Goal: Task Accomplishment & Management: Complete application form

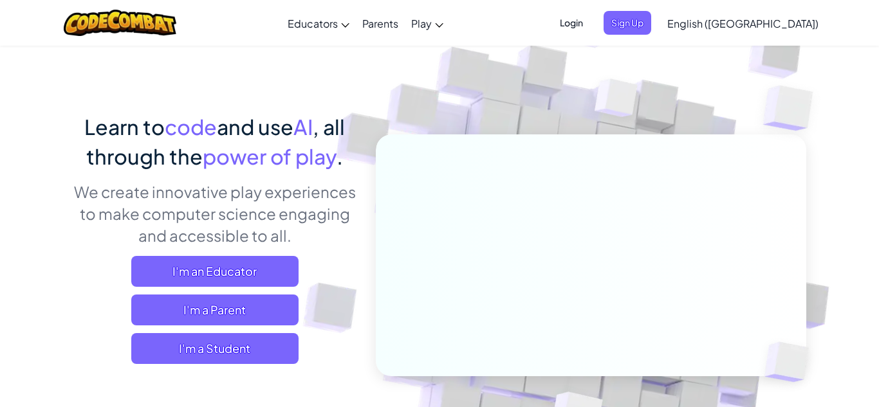
scroll to position [60, 0]
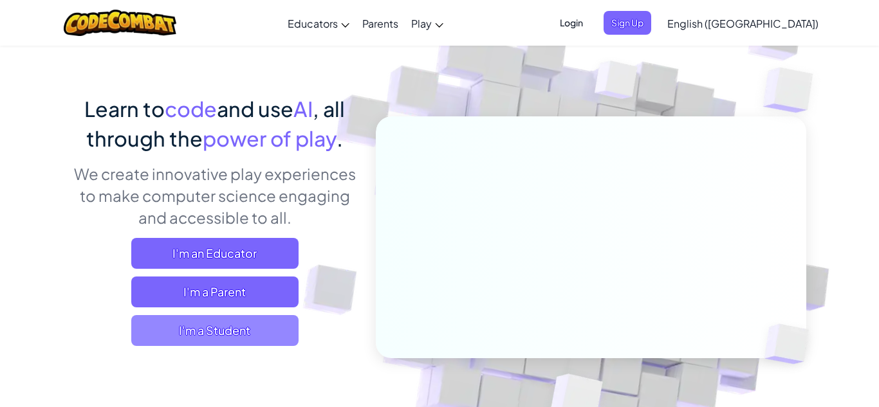
click at [167, 339] on span "I'm a Student" at bounding box center [214, 330] width 167 height 31
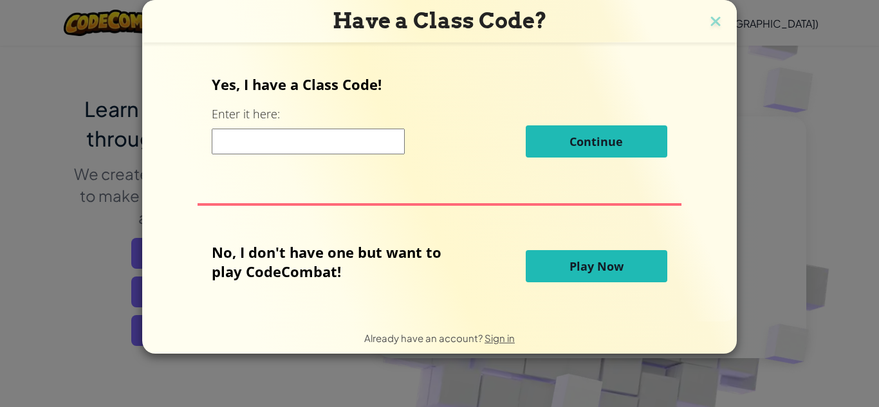
click at [557, 265] on button "Play Now" at bounding box center [597, 266] width 142 height 32
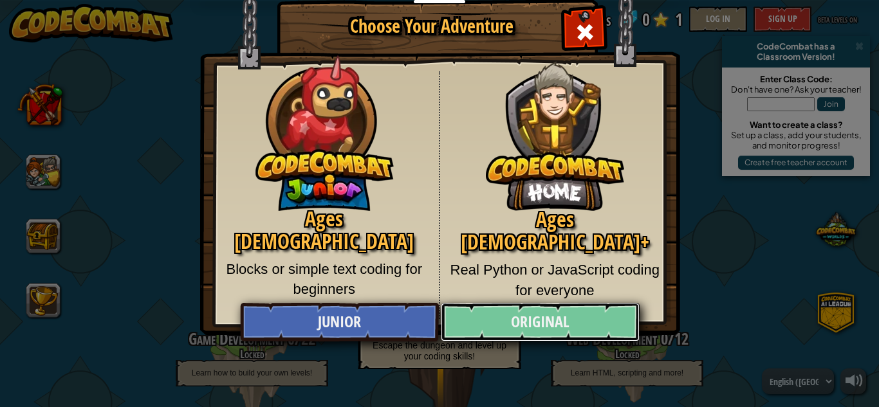
click at [573, 312] on link "Original" at bounding box center [540, 322] width 198 height 39
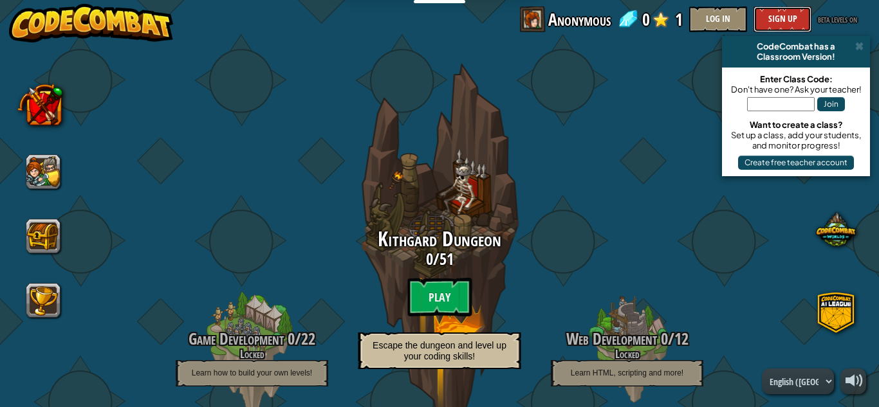
click at [756, 19] on button "Sign Up" at bounding box center [783, 19] width 58 height 26
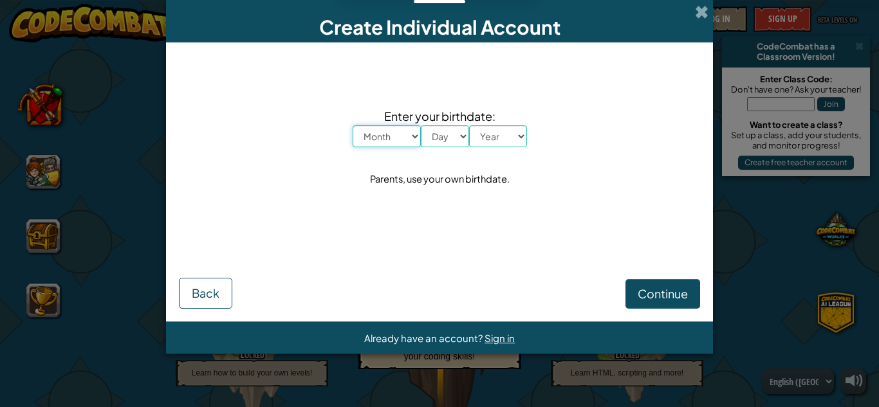
click at [375, 140] on select "Month January February March April May June July August September October Novem…" at bounding box center [387, 136] width 68 height 22
click at [353, 125] on select "Month January February March April May June July August September October Novem…" at bounding box center [387, 136] width 68 height 22
click at [447, 142] on select "Day 1 2 3 4 5 6 7 8 9 10 11 12 13 14 15 16 17 18 19 20 21 22 23 24 25 26 27 28 …" at bounding box center [445, 136] width 48 height 22
click at [400, 135] on select "Month January February March April May June July August September October Novem…" at bounding box center [387, 136] width 68 height 22
select select "6"
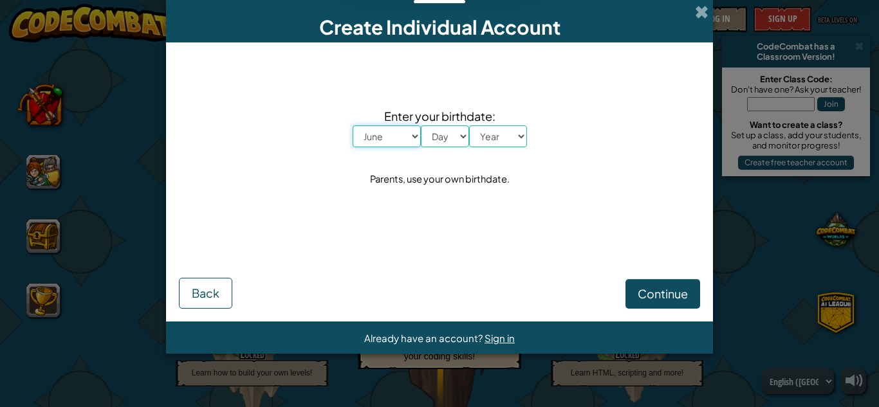
click at [353, 125] on select "Month January February March April May June July August September October Novem…" at bounding box center [387, 136] width 68 height 22
click at [440, 138] on select "Day 1 2 3 4 5 6 7 8 9 10 11 12 13 14 15 16 17 18 19 20 21 22 23 24 25 26 27 28 …" at bounding box center [445, 136] width 48 height 22
select select "19"
click at [421, 125] on select "Day 1 2 3 4 5 6 7 8 9 10 11 12 13 14 15 16 17 18 19 20 21 22 23 24 25 26 27 28 …" at bounding box center [445, 136] width 48 height 22
click at [506, 140] on select "Year 2025 2024 2023 2022 2021 2020 2019 2018 2017 2016 2015 2014 2013 2012 2011…" at bounding box center [498, 136] width 58 height 22
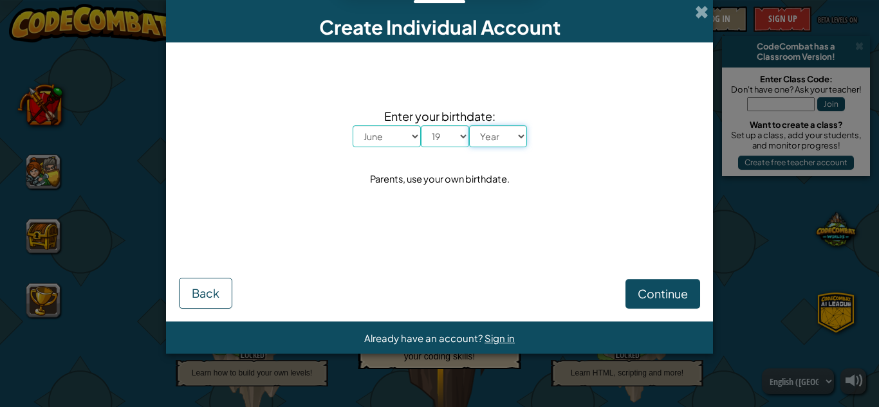
select select "2015"
click at [469, 125] on select "Year 2025 2024 2023 2022 2021 2020 2019 2018 2017 2016 2015 2014 2013 2012 2011…" at bounding box center [498, 136] width 58 height 22
click at [649, 295] on span "Continue" at bounding box center [663, 293] width 50 height 15
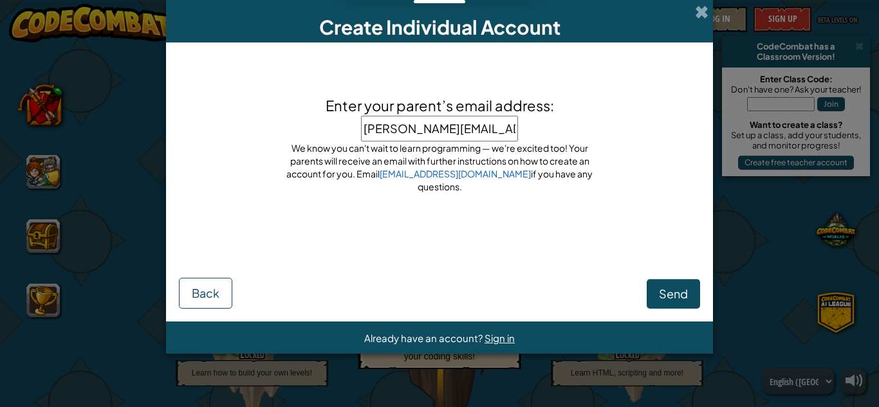
type input "mike.czumak@gmail.com"
click at [674, 297] on span "Send" at bounding box center [673, 293] width 29 height 15
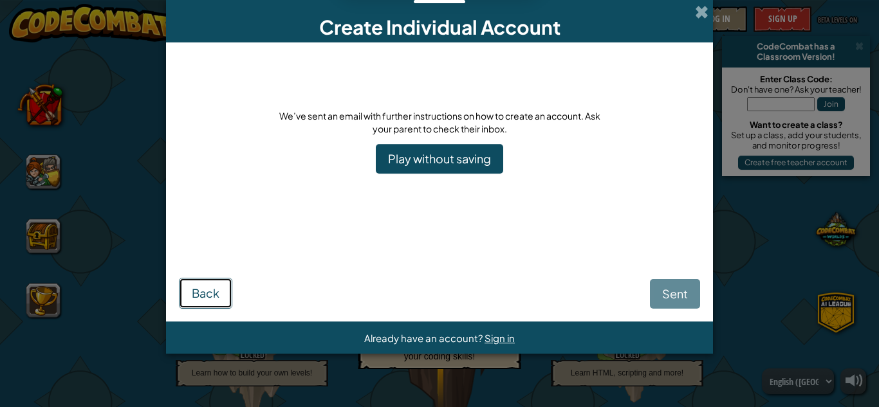
click at [203, 288] on span "Back" at bounding box center [206, 293] width 28 height 15
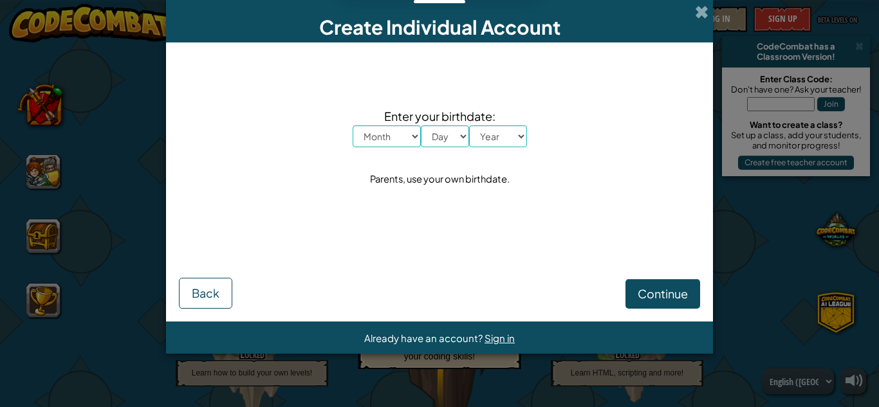
click at [388, 129] on select "Month January February March April May June July August September October Novem…" at bounding box center [387, 136] width 68 height 22
select select "10"
click at [353, 125] on select "Month January February March April May June July August September October Novem…" at bounding box center [387, 136] width 68 height 22
click at [432, 140] on select "Day 1 2 3 4 5 6 7 8 9 10 11 12 13 14 15 16 17 18 19 20 21 22 23 24 25 26 27 28 …" at bounding box center [445, 136] width 48 height 22
select select "9"
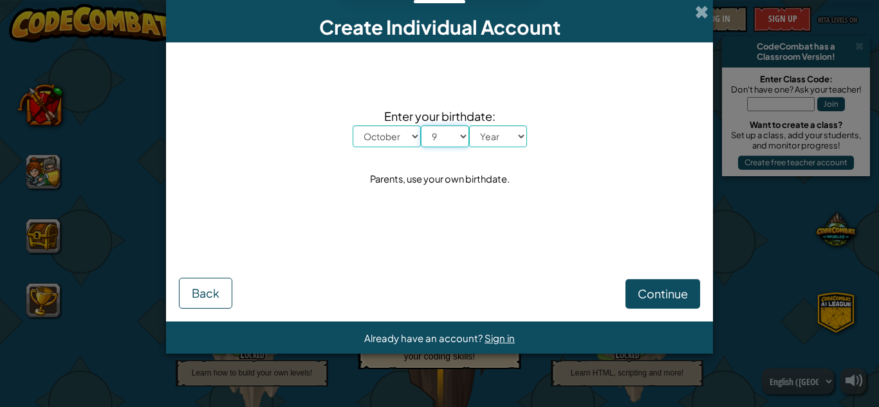
click at [421, 125] on select "Day 1 2 3 4 5 6 7 8 9 10 11 12 13 14 15 16 17 18 19 20 21 22 23 24 25 26 27 28 …" at bounding box center [445, 136] width 48 height 22
click at [501, 129] on select "Year 2025 2024 2023 2022 2021 2020 2019 2018 2017 2016 2015 2014 2013 2012 2011…" at bounding box center [498, 136] width 58 height 22
select select "1979"
click at [469, 125] on select "Year 2025 2024 2023 2022 2021 2020 2019 2018 2017 2016 2015 2014 2013 2012 2011…" at bounding box center [498, 136] width 58 height 22
click at [647, 288] on span "Continue" at bounding box center [663, 293] width 50 height 15
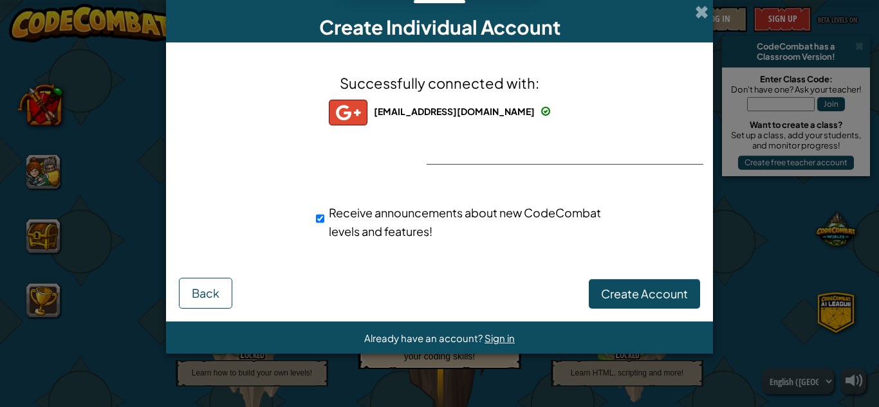
click at [483, 151] on div "Successfully connected with: preston.czumak@gmail.com preston.czumak@gmail.com …" at bounding box center [439, 164] width 515 height 218
click at [624, 294] on span "Create Account" at bounding box center [644, 293] width 87 height 15
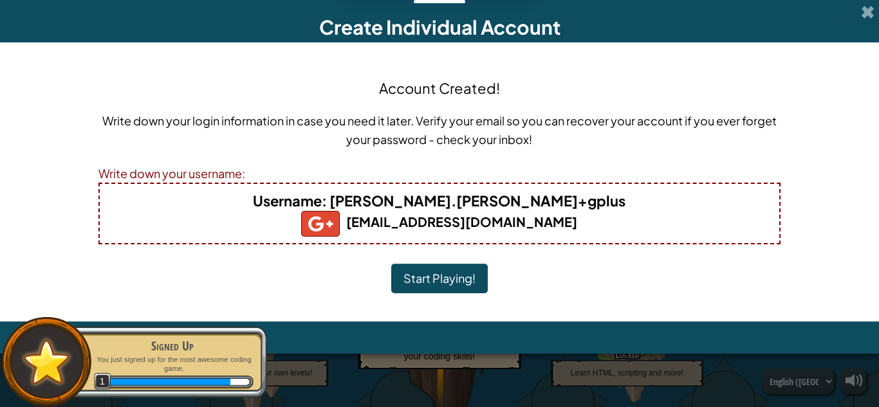
click at [434, 208] on b "Username : preston.czumak+gplus" at bounding box center [439, 201] width 373 height 18
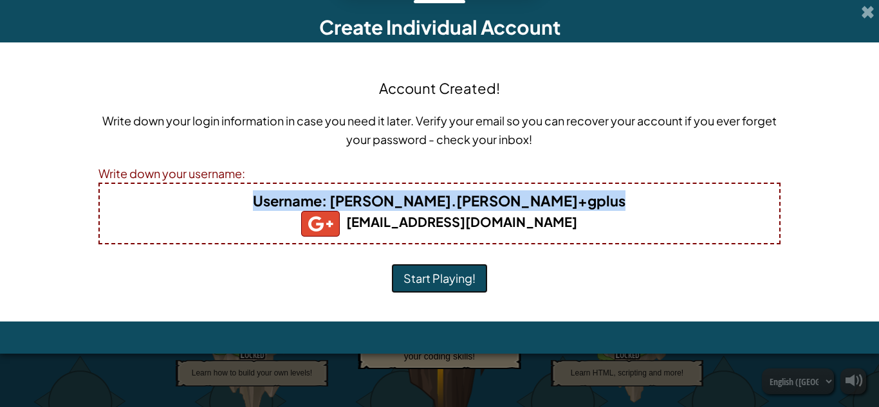
click at [467, 273] on button "Start Playing!" at bounding box center [439, 279] width 97 height 30
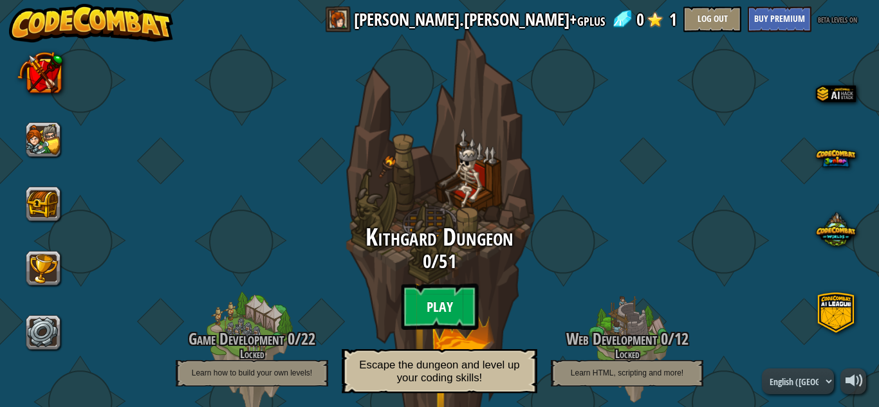
click at [427, 317] on btn "Play" at bounding box center [439, 307] width 77 height 46
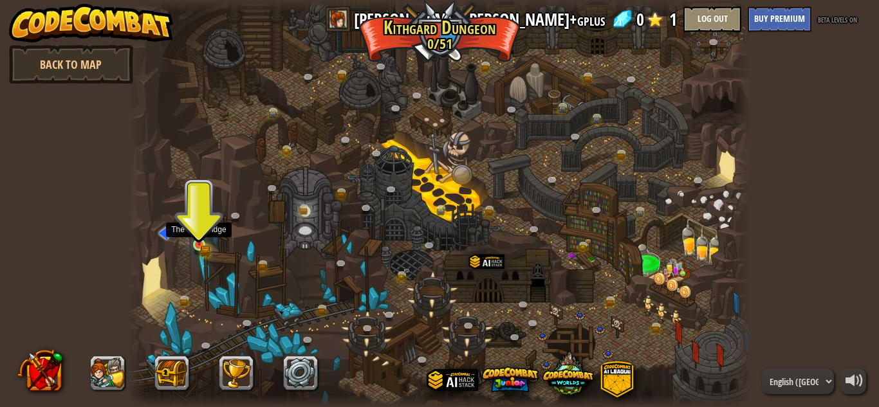
click at [194, 244] on img at bounding box center [199, 230] width 15 height 32
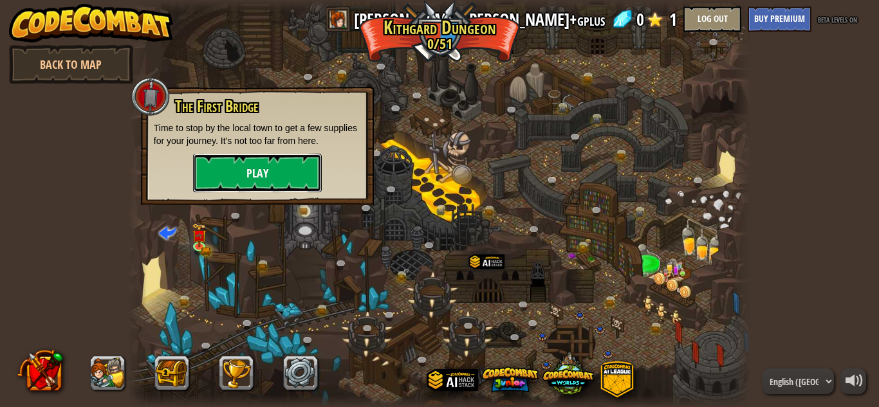
click at [270, 172] on button "Play" at bounding box center [257, 173] width 129 height 39
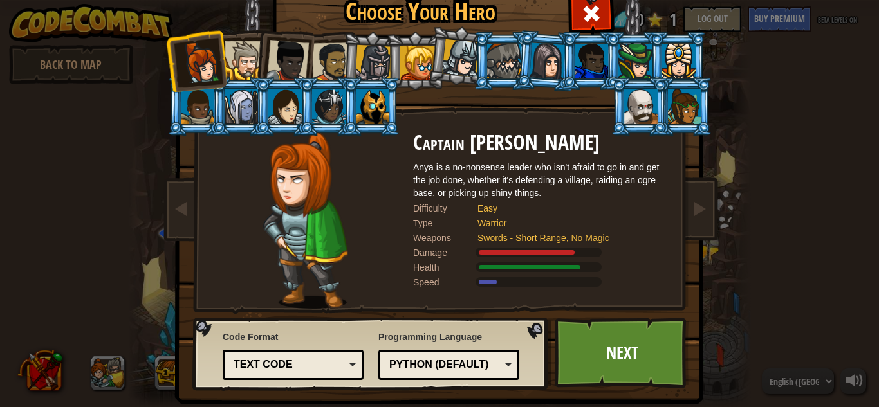
click at [316, 365] on div "Text code" at bounding box center [289, 365] width 111 height 15
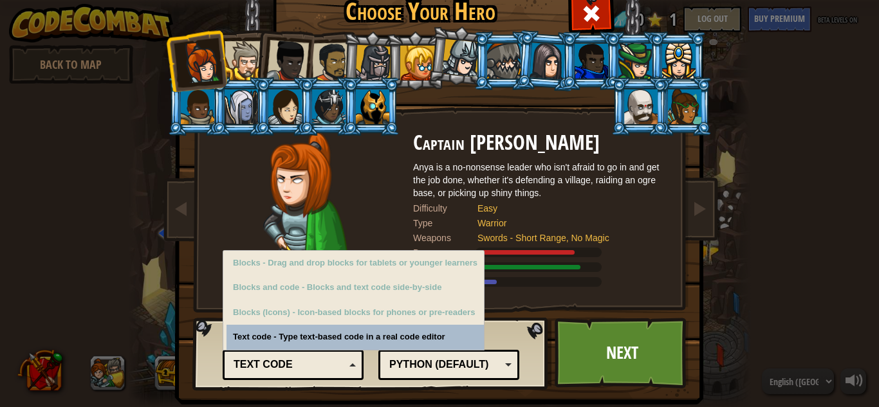
click at [293, 334] on div "Code Format Text code Blocks and code Blocks Blocks (Icons) Text code Blocks - …" at bounding box center [293, 354] width 141 height 53
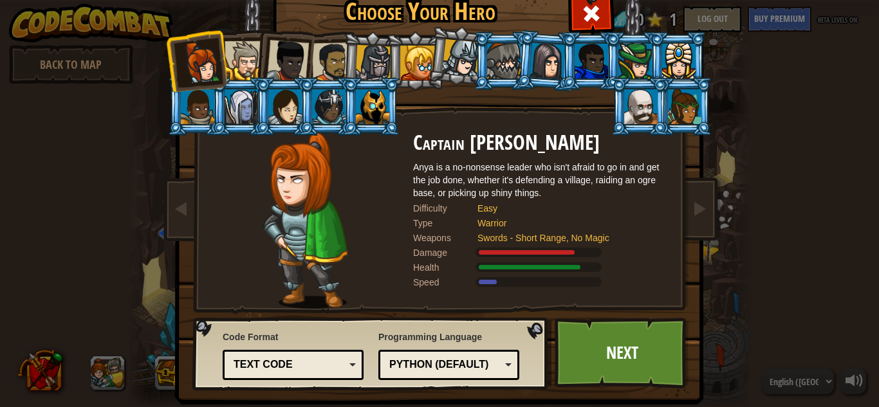
click at [209, 100] on div at bounding box center [197, 106] width 33 height 35
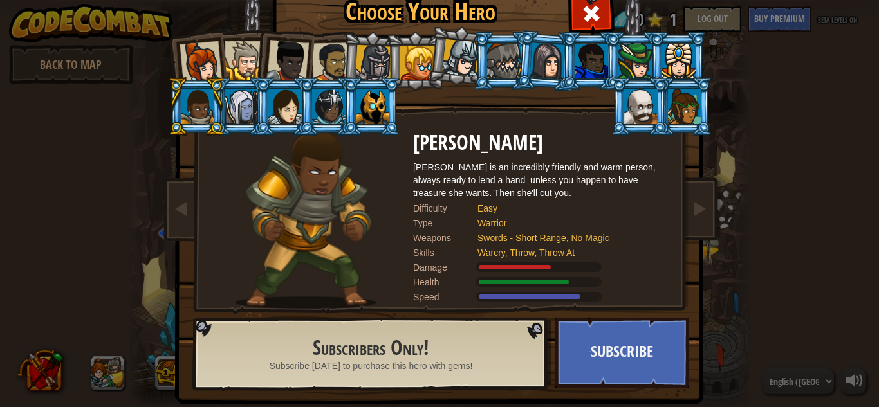
click at [379, 71] on div at bounding box center [373, 63] width 37 height 37
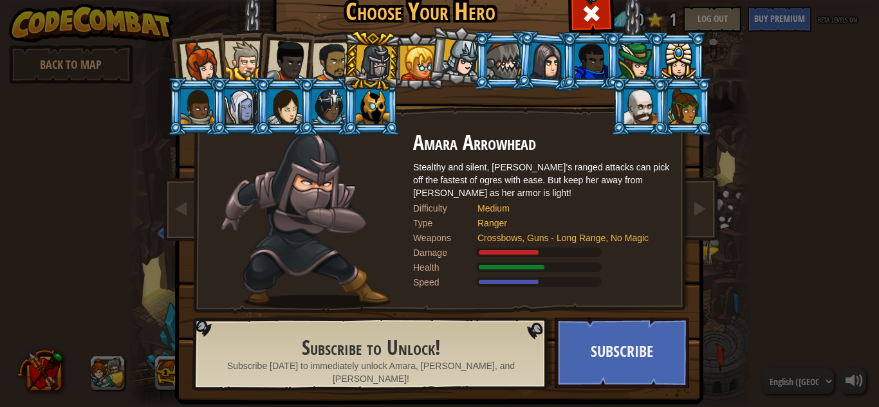
click at [297, 53] on div at bounding box center [287, 61] width 42 height 42
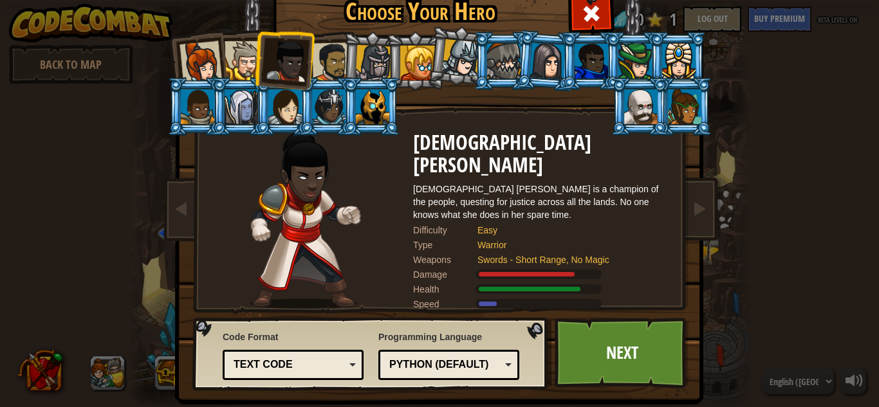
click at [319, 50] on div at bounding box center [332, 62] width 40 height 40
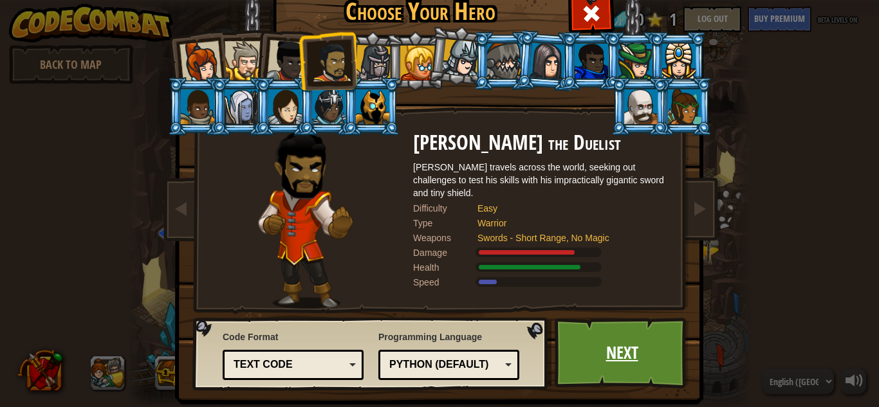
click at [583, 359] on link "Next" at bounding box center [622, 353] width 135 height 71
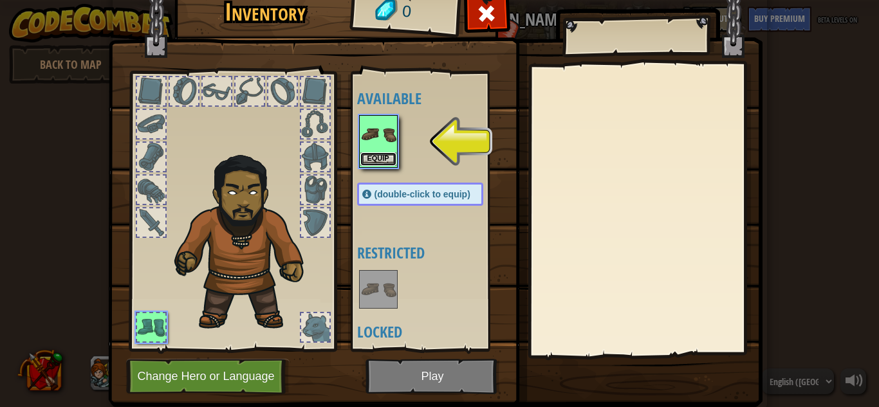
click at [373, 158] on button "Equip" at bounding box center [378, 160] width 36 height 14
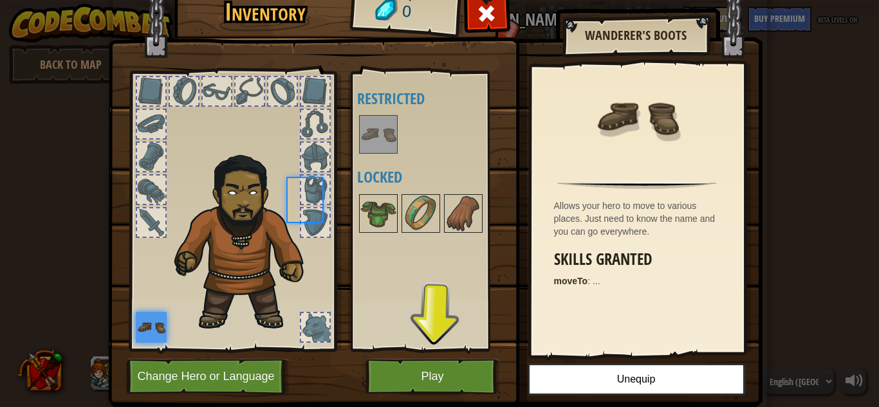
click at [373, 158] on div "Available Equip (double-click to equip) Restricted Locked" at bounding box center [433, 211] width 152 height 268
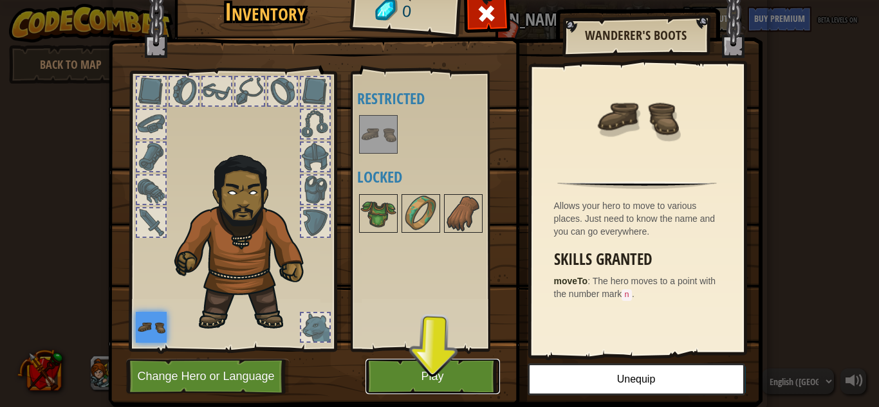
click at [430, 382] on button "Play" at bounding box center [433, 376] width 135 height 35
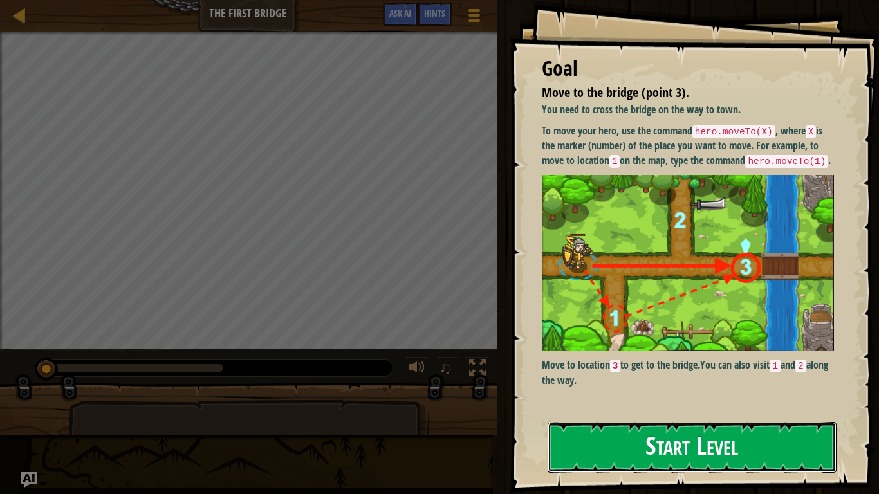
click at [622, 407] on button "Start Level" at bounding box center [692, 447] width 289 height 51
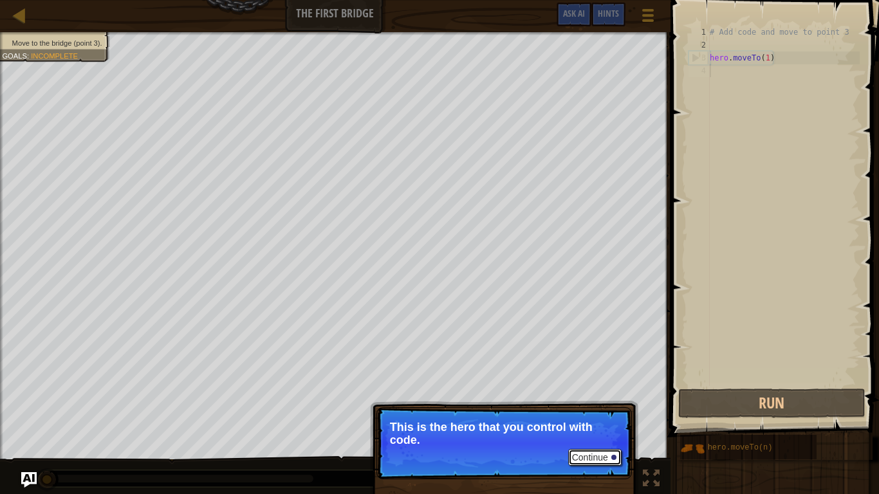
click at [586, 407] on button "Continue" at bounding box center [594, 457] width 53 height 17
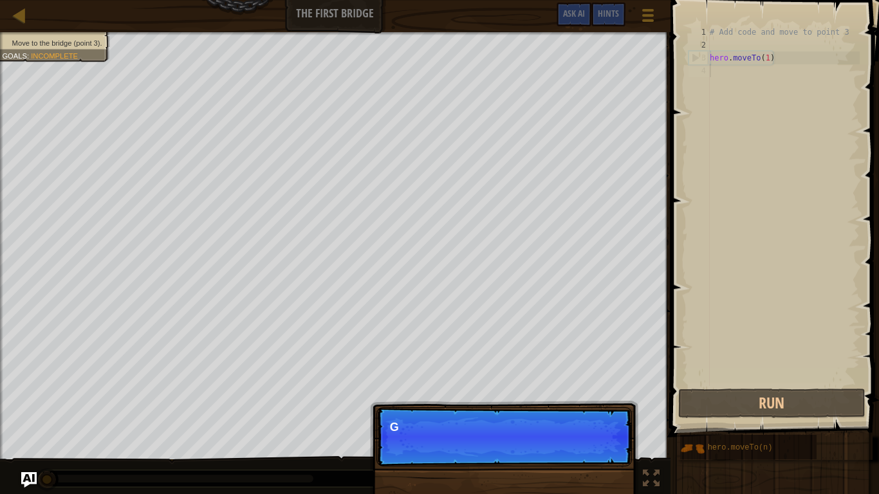
scroll to position [6, 0]
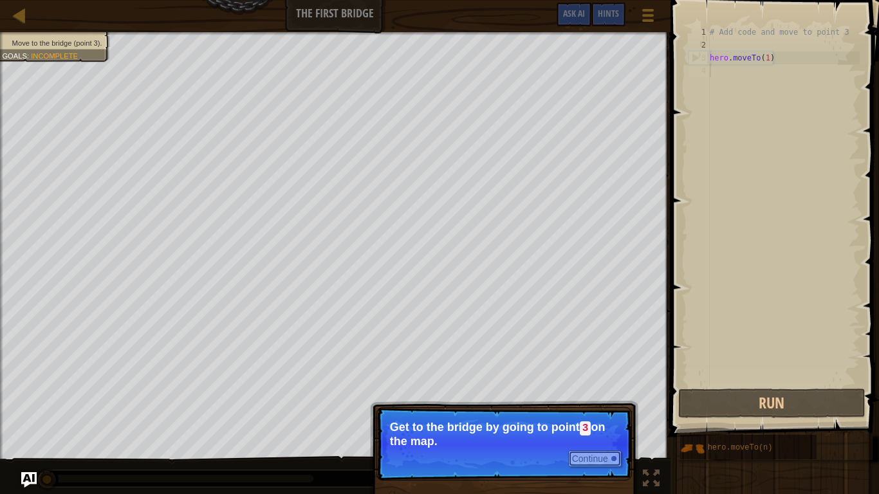
click at [586, 407] on button "Continue" at bounding box center [594, 458] width 53 height 17
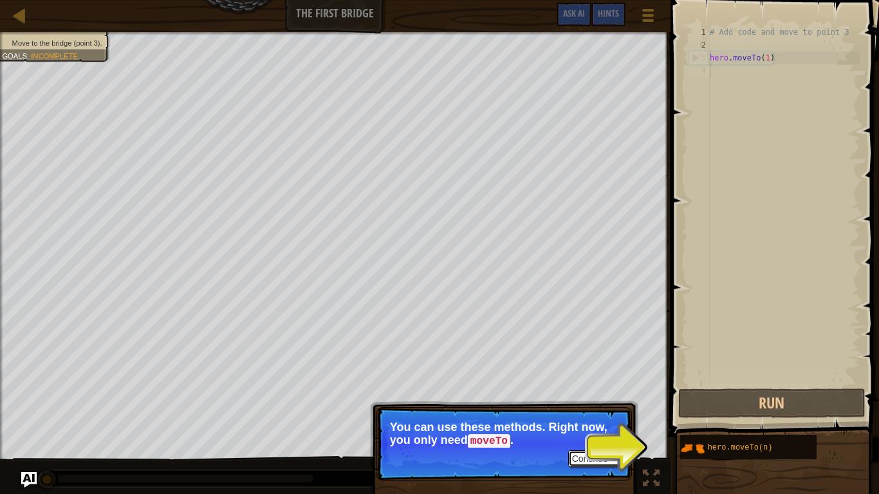
click at [589, 407] on button "Continue" at bounding box center [594, 458] width 53 height 17
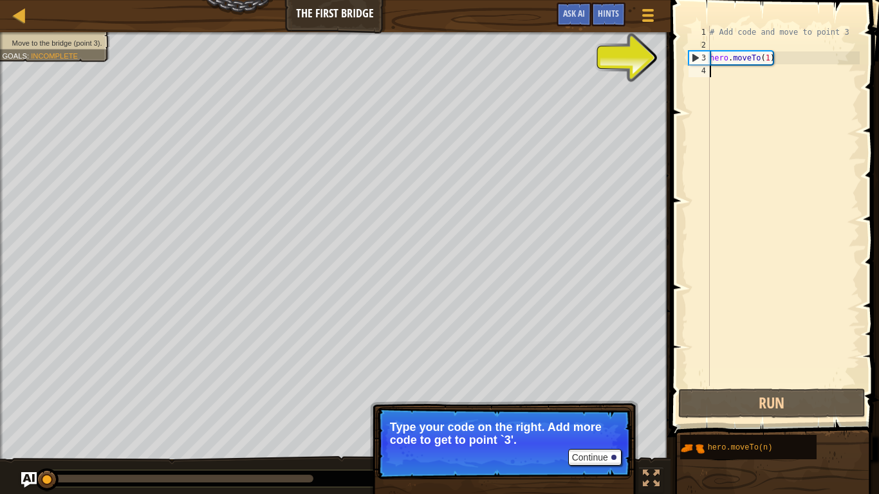
click at [760, 61] on div "# Add code and move to point 3 hero . moveTo ( 1 )" at bounding box center [783, 219] width 153 height 386
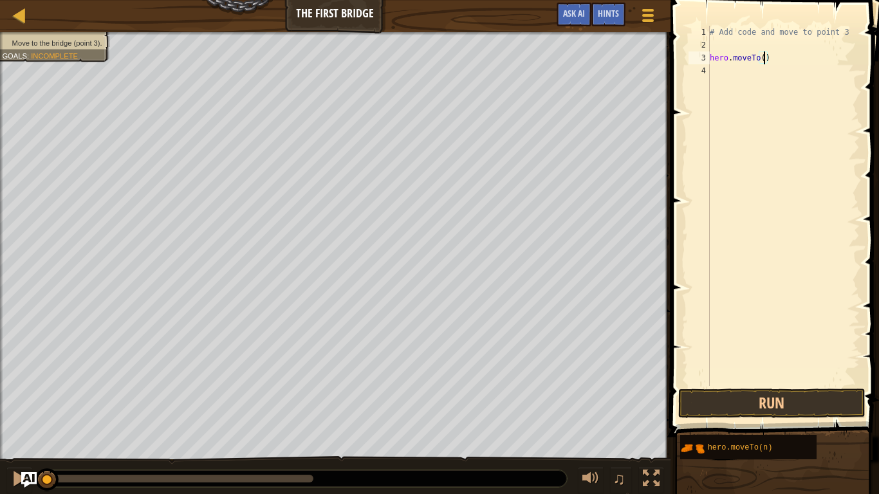
scroll to position [6, 8]
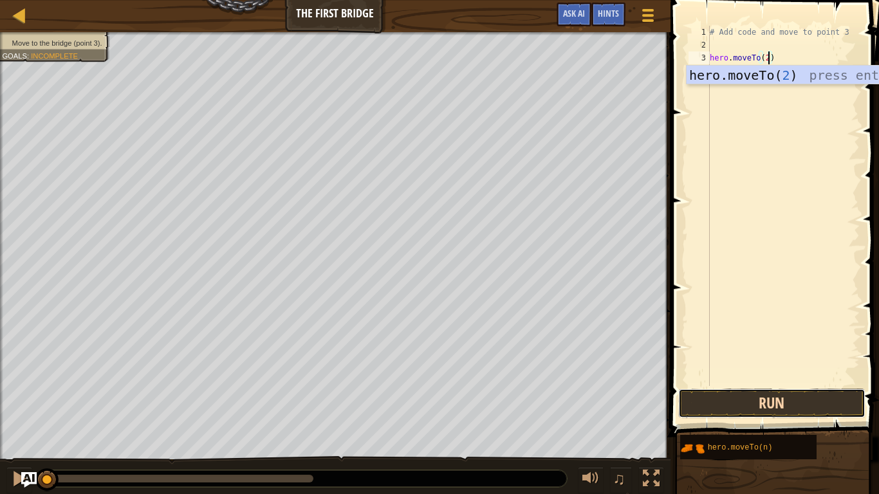
click at [721, 407] on button "Run" at bounding box center [771, 404] width 187 height 30
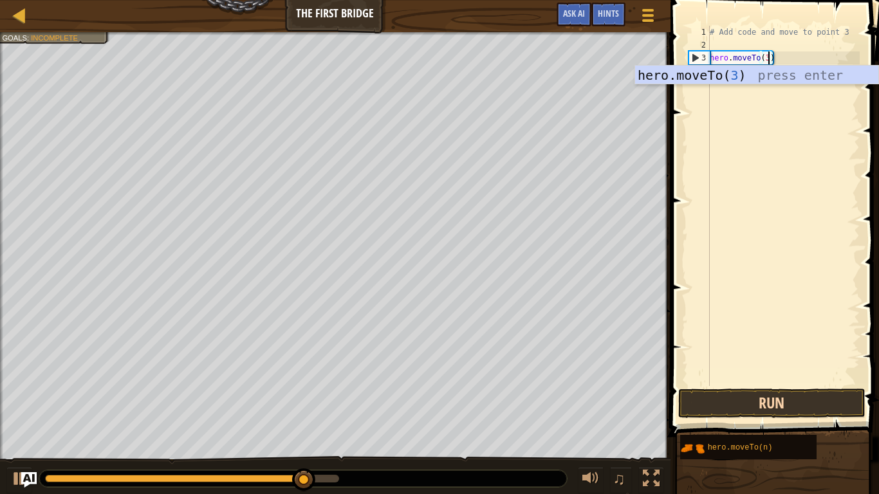
type textarea "hero.moveTo(3)"
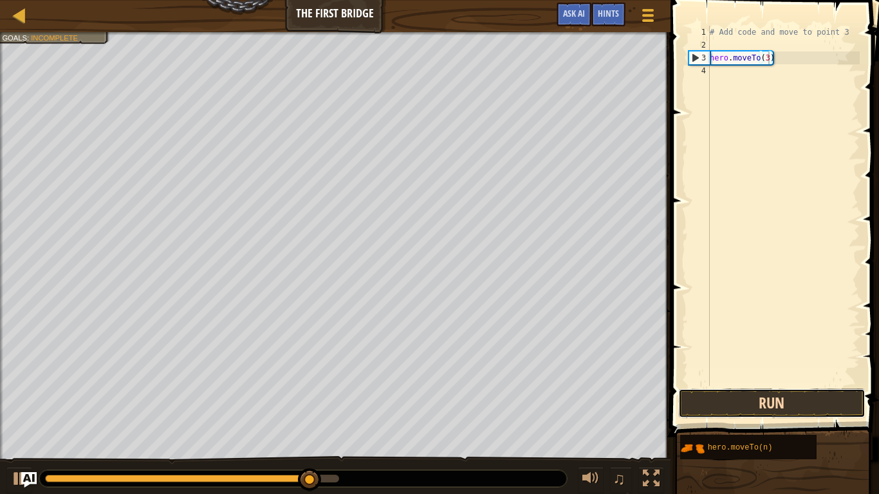
click at [689, 407] on button "Run" at bounding box center [771, 404] width 187 height 30
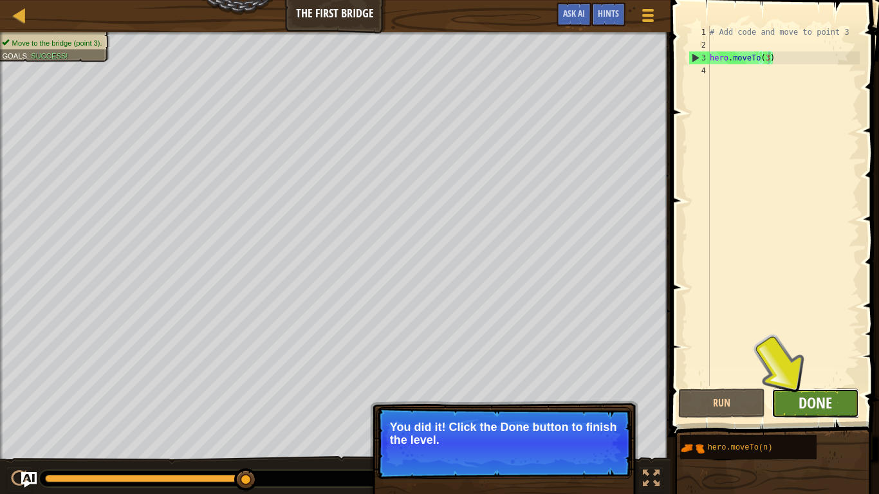
click at [798, 406] on button "Done" at bounding box center [816, 404] width 88 height 30
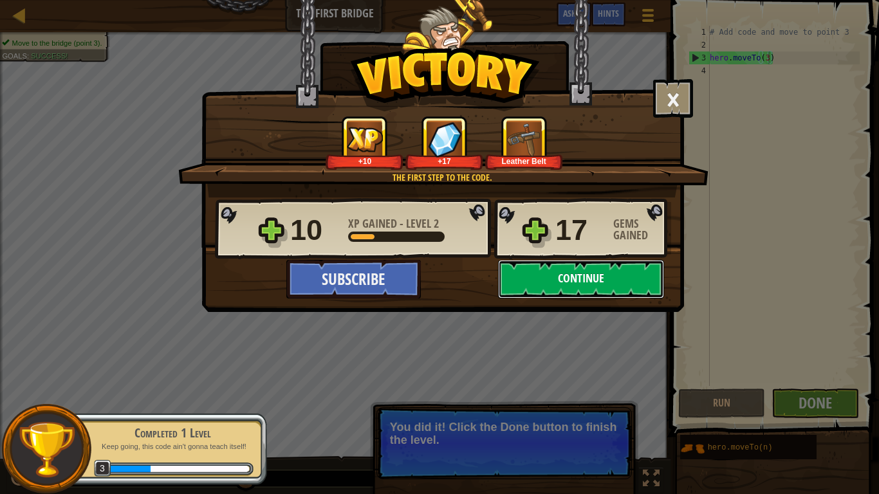
click at [553, 285] on button "Continue" at bounding box center [581, 279] width 166 height 39
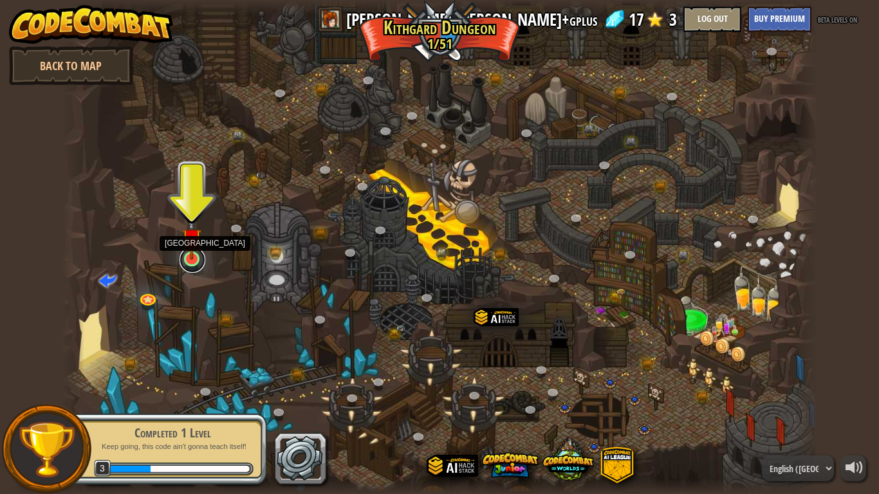
click at [186, 263] on link at bounding box center [193, 260] width 26 height 26
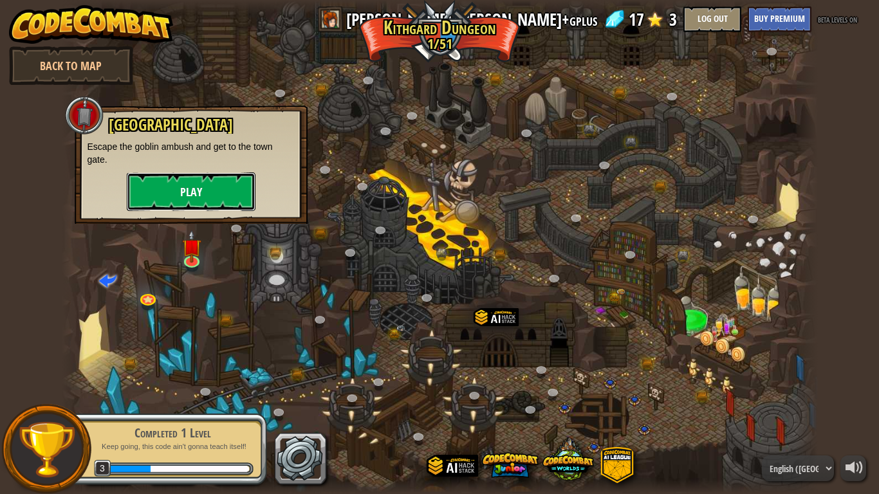
click at [204, 189] on button "Play" at bounding box center [191, 191] width 129 height 39
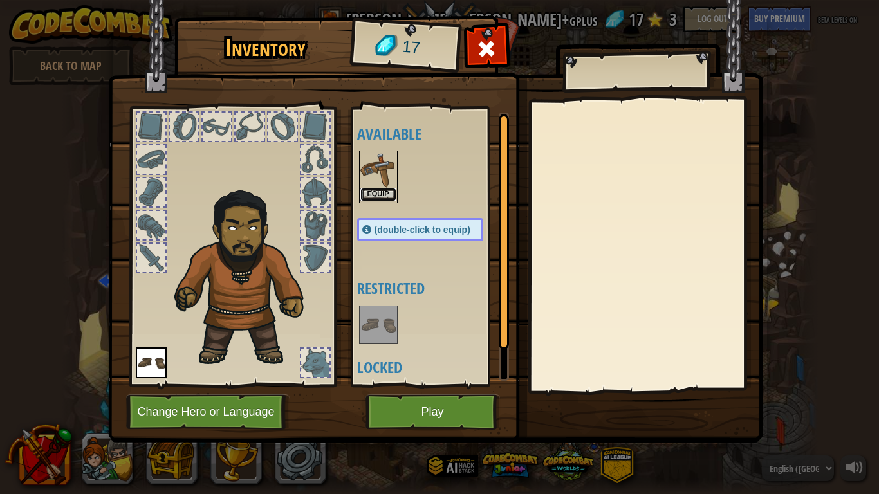
click at [368, 188] on button "Equip" at bounding box center [378, 195] width 36 height 14
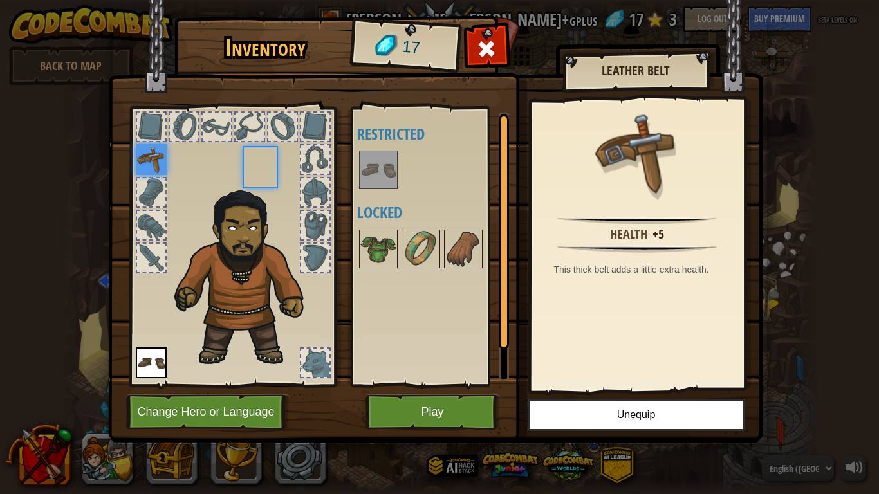
click at [368, 187] on img at bounding box center [378, 170] width 36 height 36
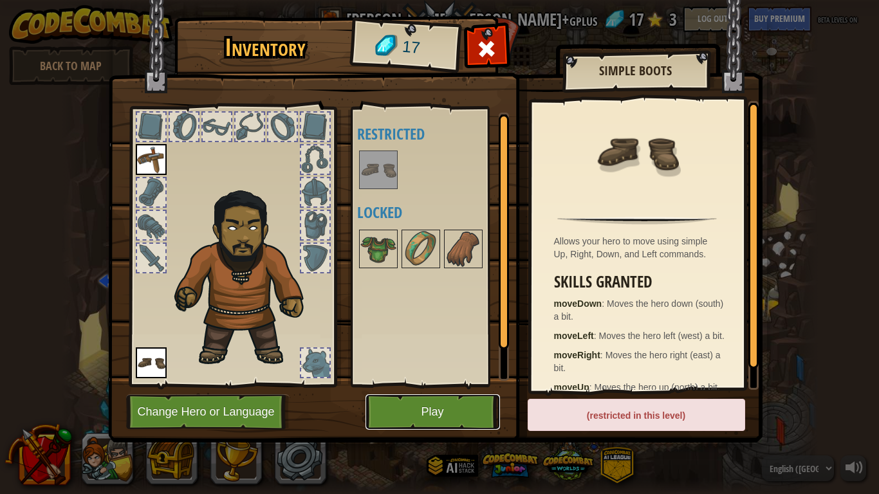
click at [432, 407] on button "Play" at bounding box center [433, 412] width 135 height 35
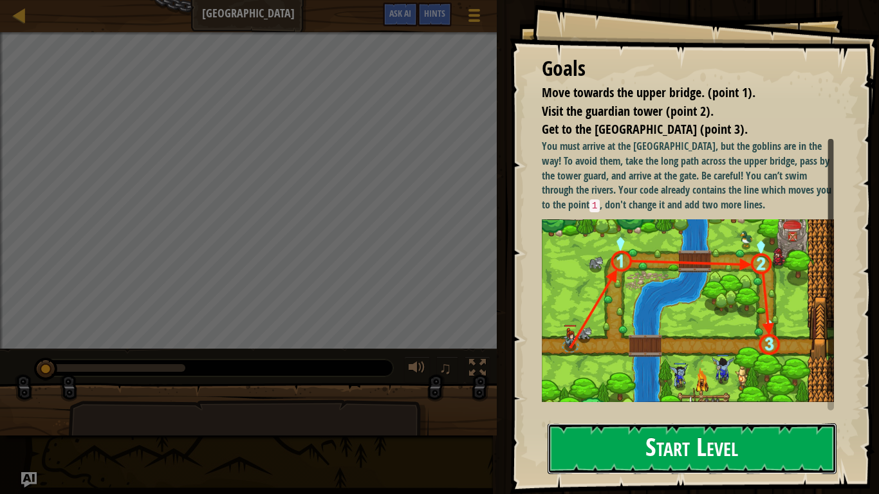
click at [596, 407] on button "Start Level" at bounding box center [692, 448] width 289 height 51
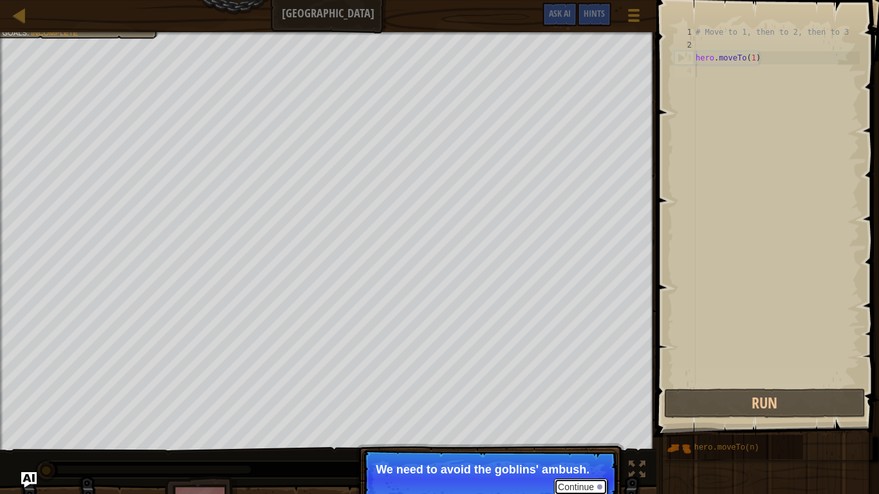
click at [576, 407] on button "Continue" at bounding box center [580, 487] width 53 height 17
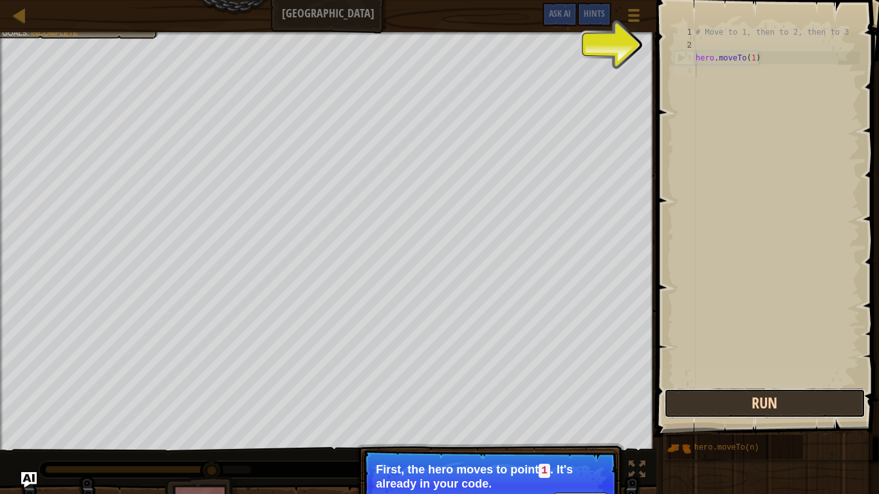
click at [758, 403] on button "Run" at bounding box center [764, 404] width 201 height 30
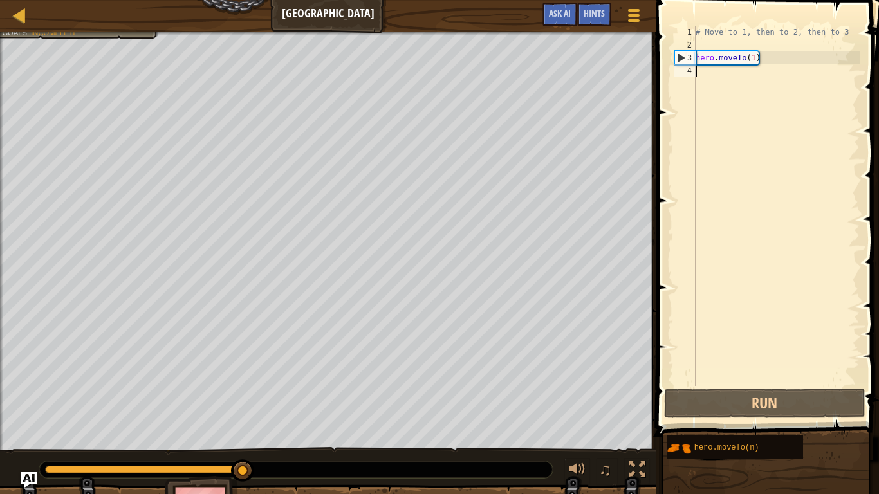
click at [755, 61] on div "# Move to 1, then to 2, then to 3 hero . moveTo ( 1 )" at bounding box center [776, 219] width 167 height 386
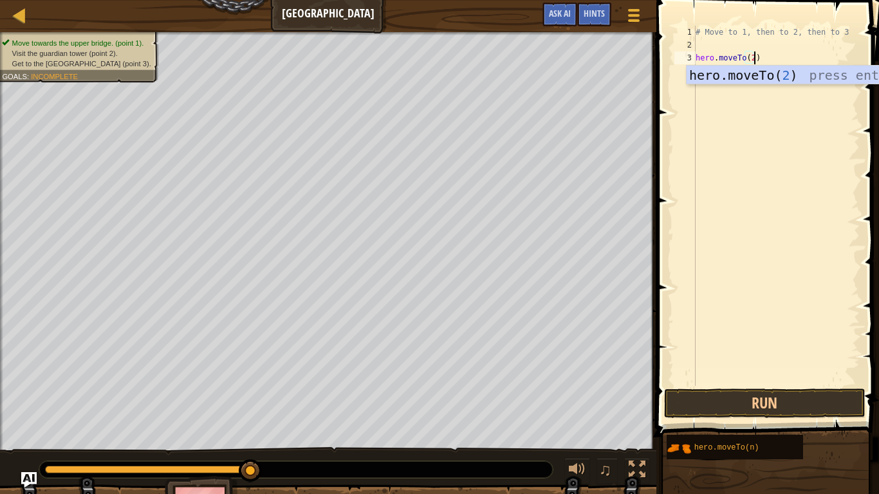
scroll to position [6, 8]
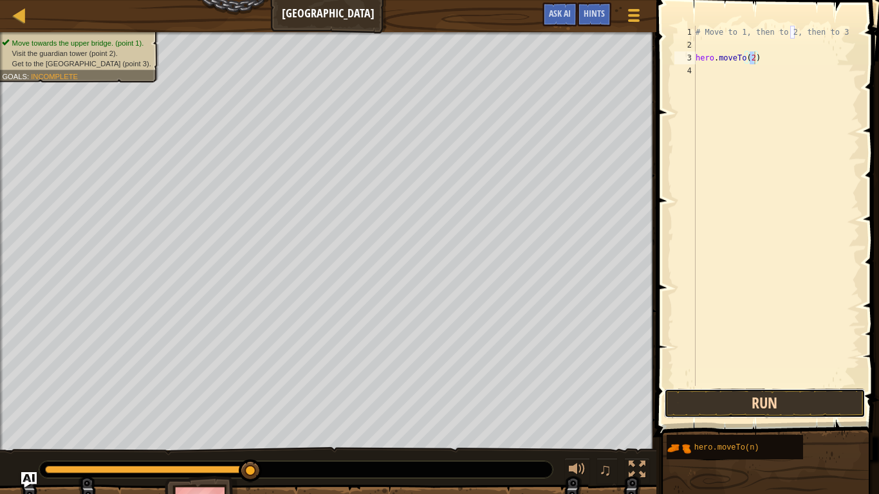
click at [723, 407] on button "Run" at bounding box center [764, 404] width 201 height 30
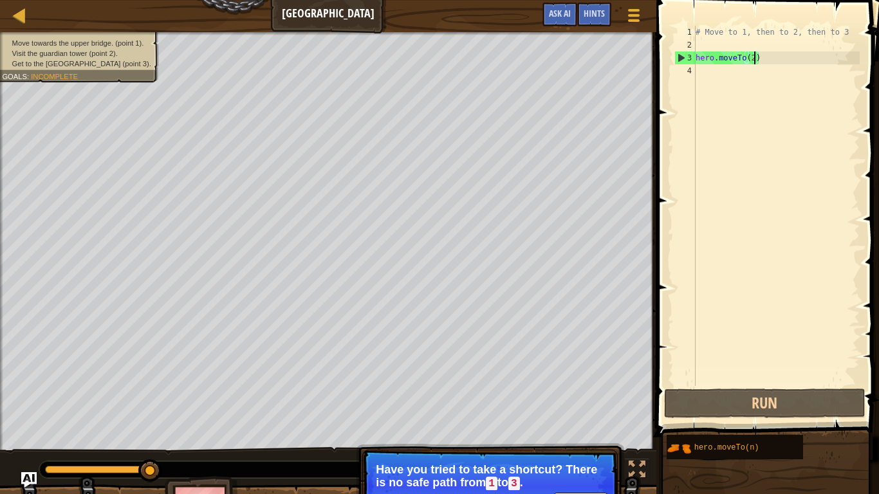
click at [580, 407] on button "Continue" at bounding box center [580, 501] width 53 height 17
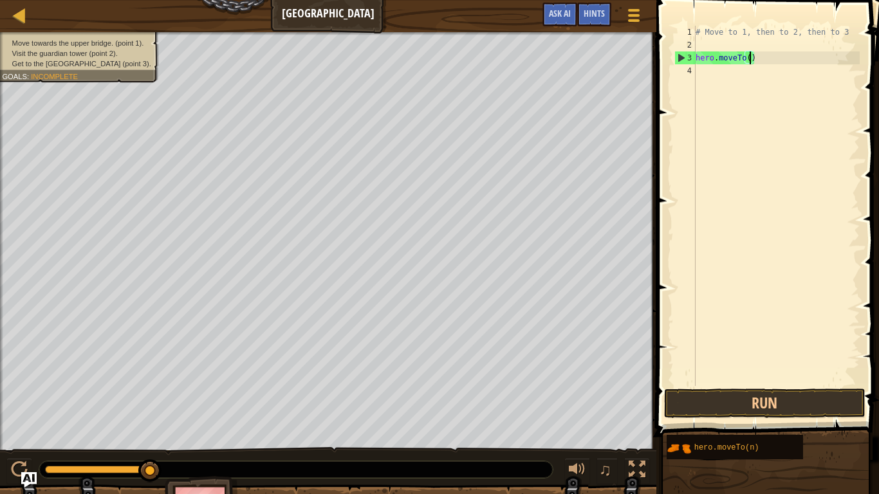
type textarea "hero.moveTo(1)"
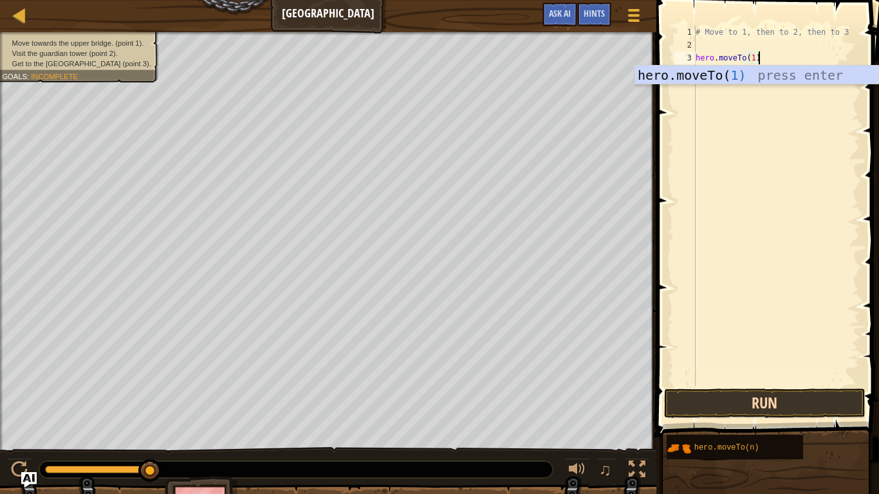
scroll to position [6, 0]
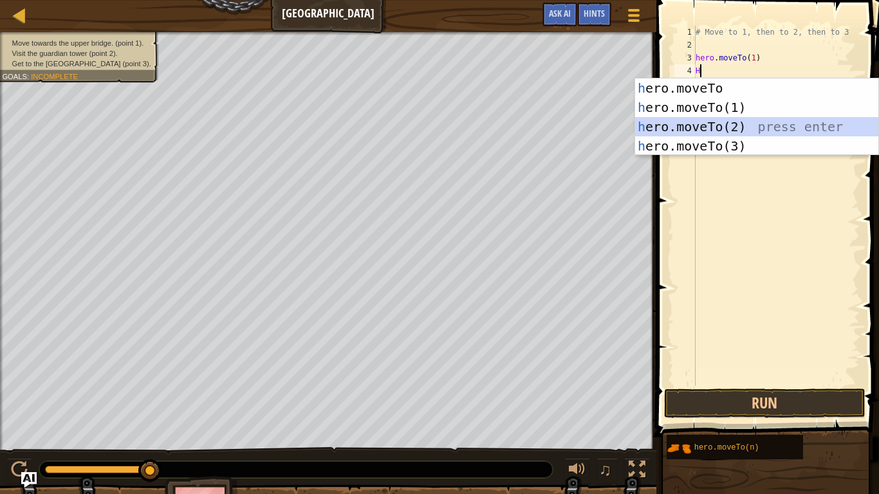
click at [756, 125] on div "h ero.moveTo press enter h ero.moveTo(1) press enter h ero.moveTo(2) press ente…" at bounding box center [756, 137] width 243 height 116
type textarea "hero.moveTo(2)"
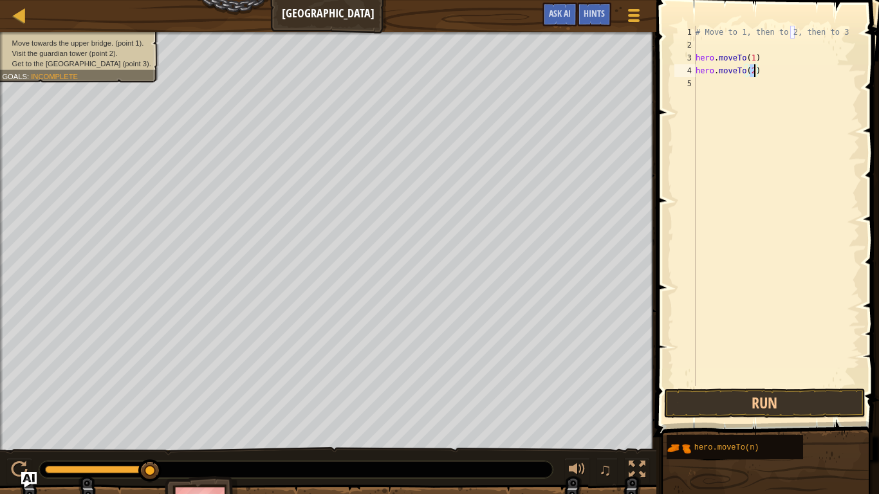
click at [717, 86] on div "# Move to 1, then to 2, then to 3 hero . moveTo ( 1 ) hero . moveTo ( 2 )" at bounding box center [776, 219] width 167 height 386
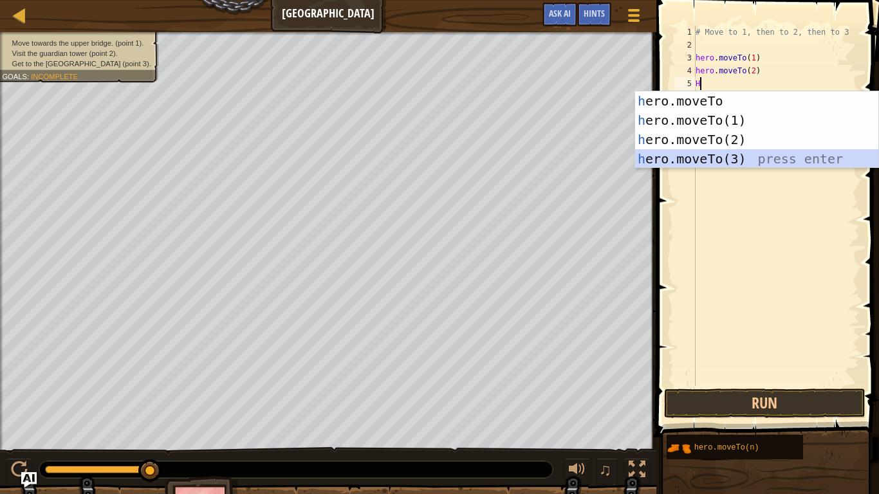
click at [705, 156] on div "h ero.moveTo press enter h ero.moveTo(1) press enter h ero.moveTo(2) press ente…" at bounding box center [756, 149] width 243 height 116
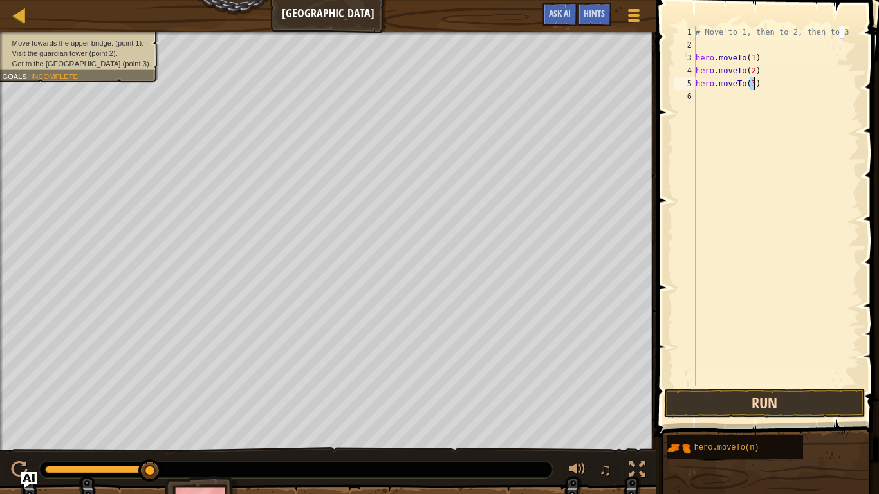
type textarea "hero.moveTo(3)"
click at [729, 404] on button "Run" at bounding box center [764, 404] width 201 height 30
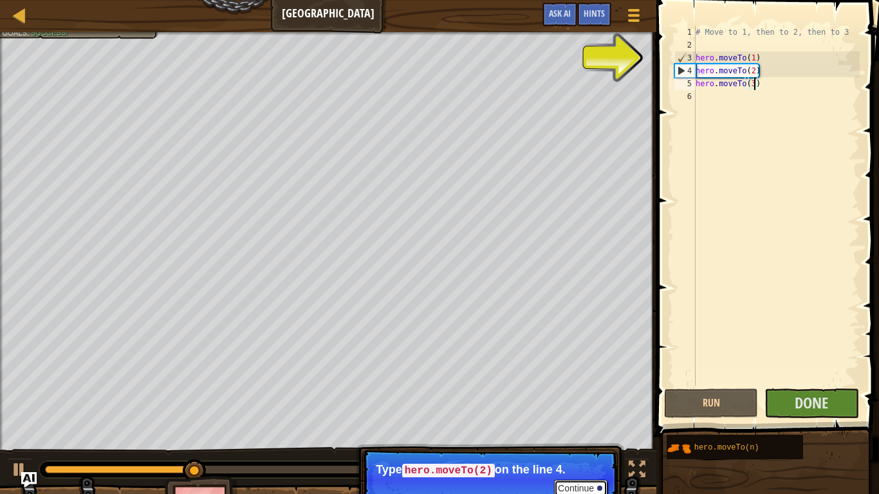
click at [572, 407] on button "Continue" at bounding box center [580, 488] width 53 height 17
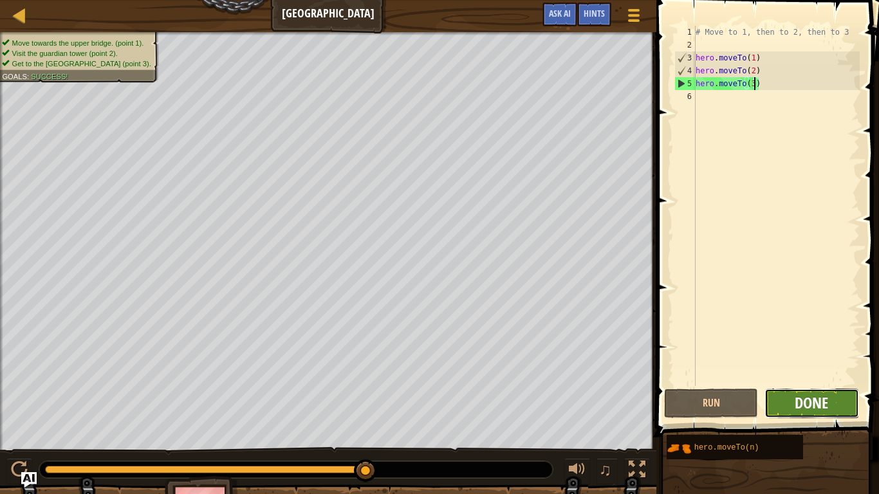
click at [794, 406] on button "Done" at bounding box center [812, 404] width 94 height 30
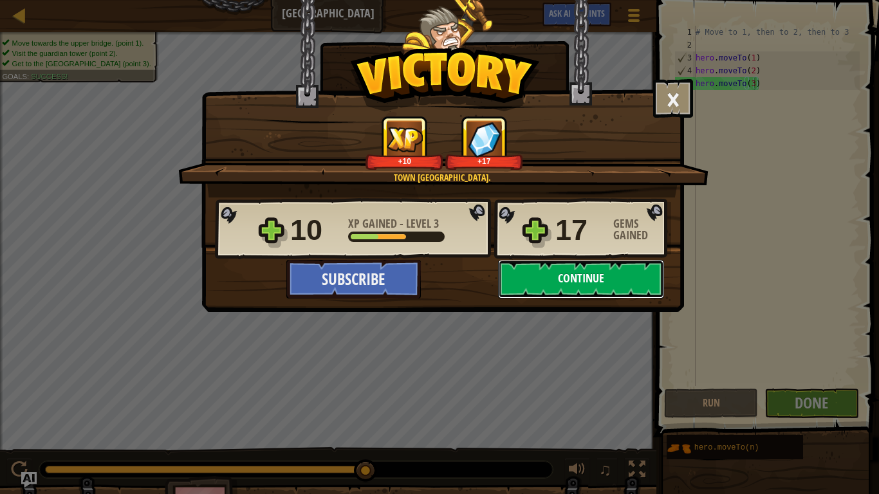
click at [577, 277] on button "Continue" at bounding box center [581, 279] width 166 height 39
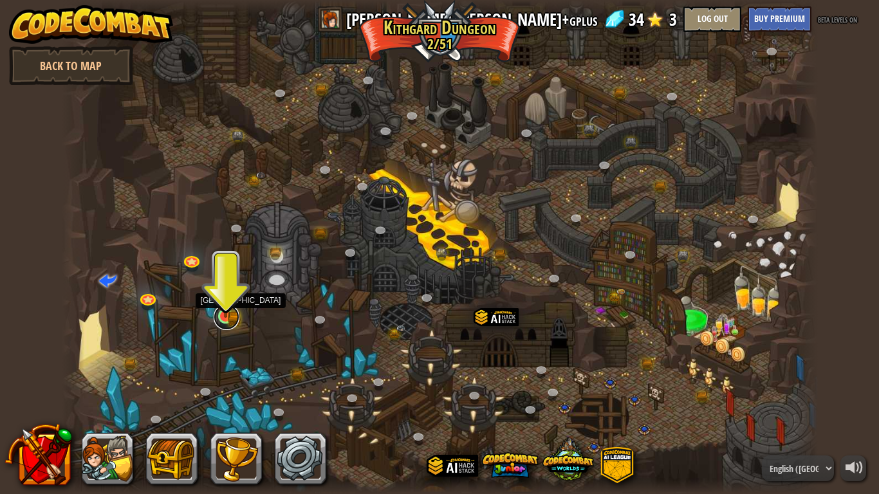
click at [223, 319] on link at bounding box center [227, 317] width 26 height 26
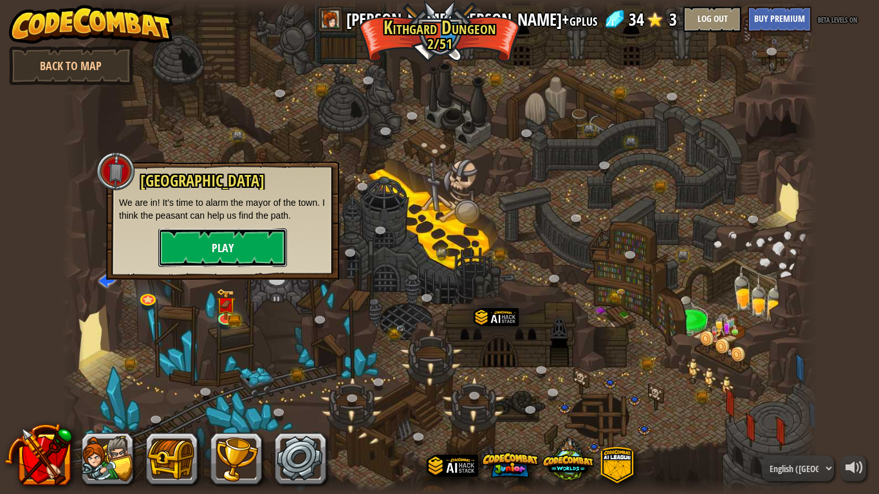
click at [249, 253] on button "Play" at bounding box center [222, 247] width 129 height 39
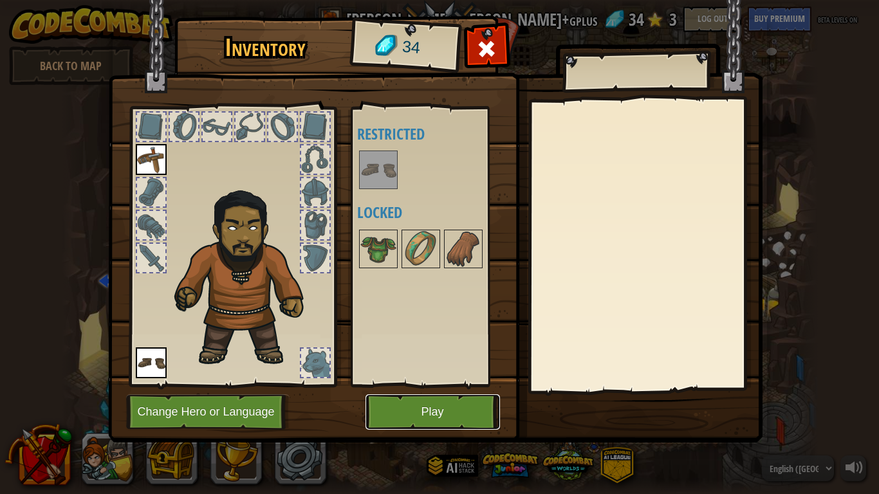
click at [391, 407] on button "Play" at bounding box center [433, 412] width 135 height 35
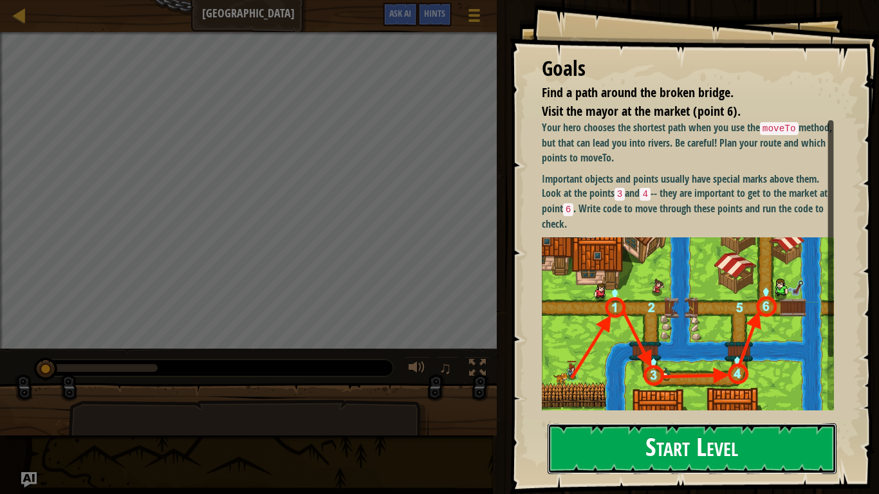
click at [625, 407] on button "Start Level" at bounding box center [692, 448] width 289 height 51
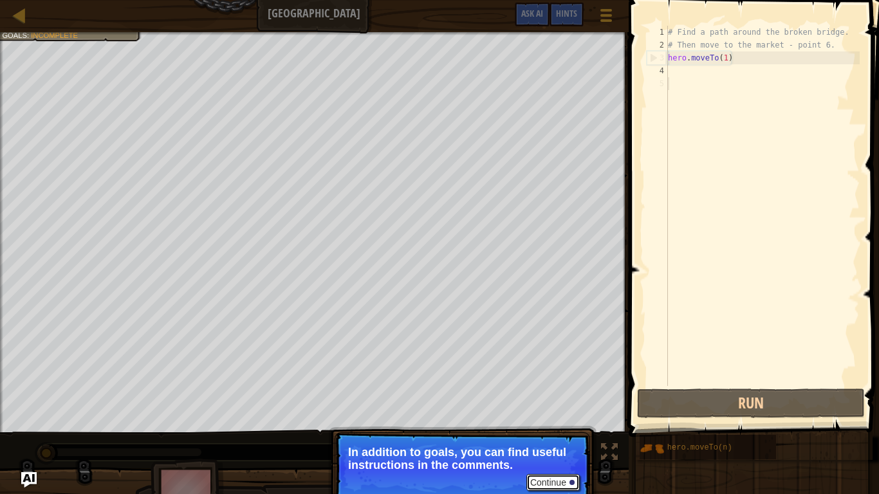
click at [550, 407] on button "Continue" at bounding box center [552, 482] width 53 height 17
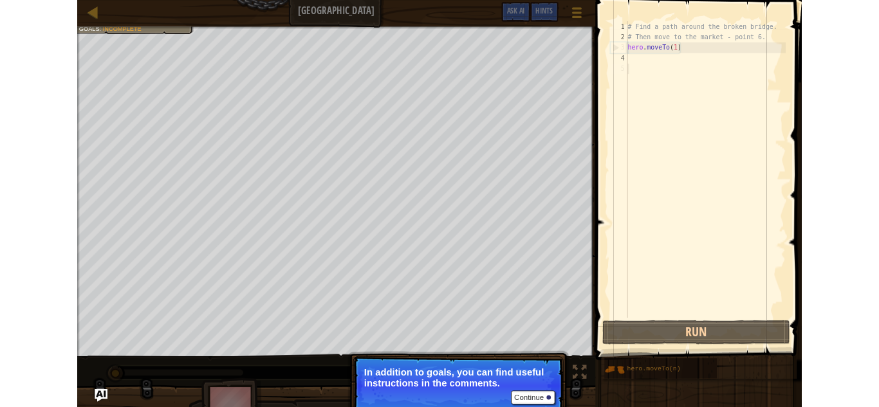
scroll to position [6, 0]
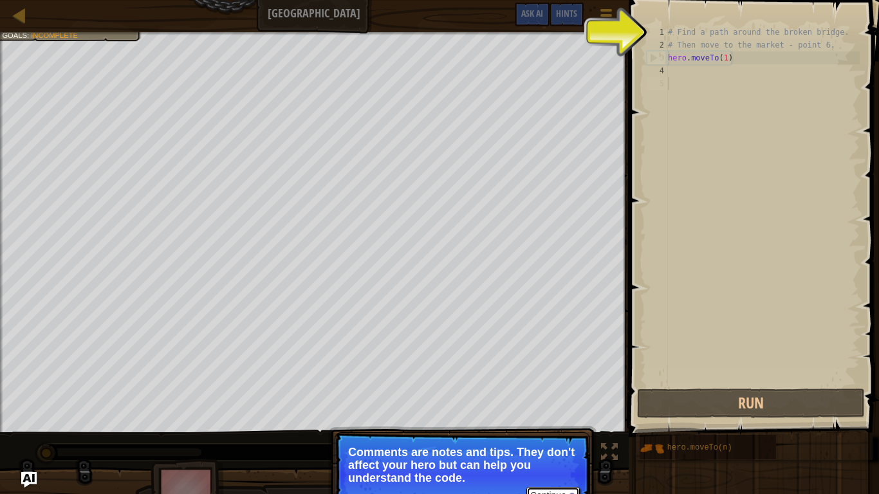
click at [550, 407] on button "Continue" at bounding box center [552, 495] width 53 height 17
